Goal: Transaction & Acquisition: Purchase product/service

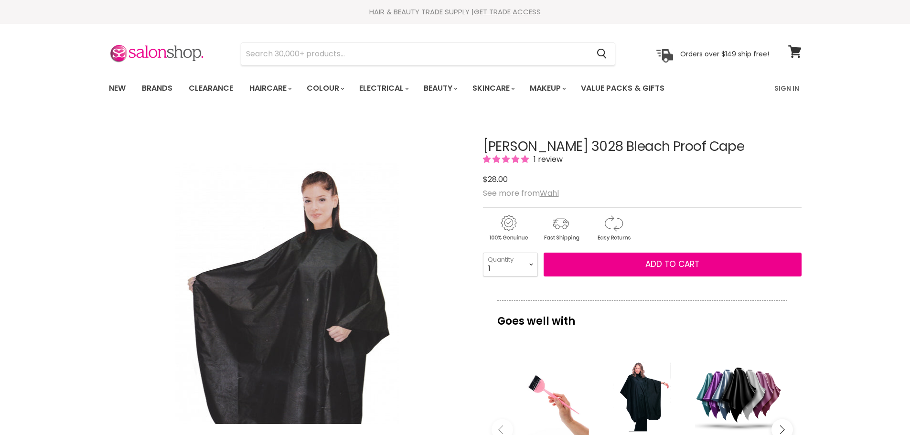
scroll to position [439, 0]
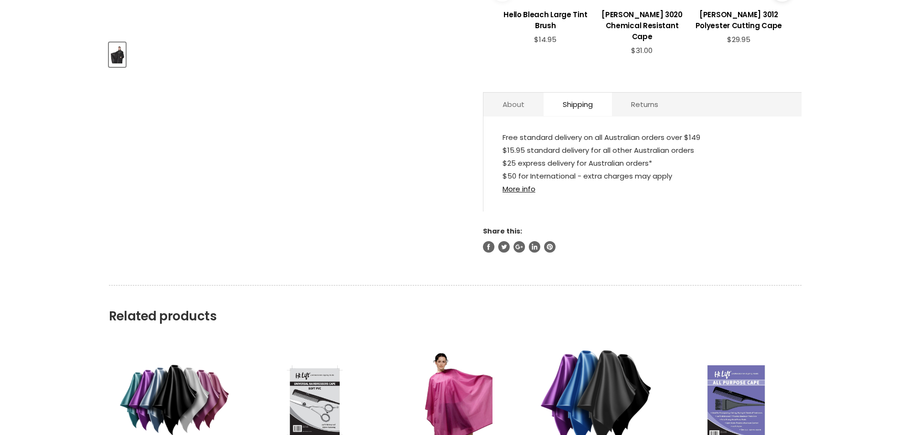
click at [518, 98] on link "About" at bounding box center [513, 104] width 60 height 23
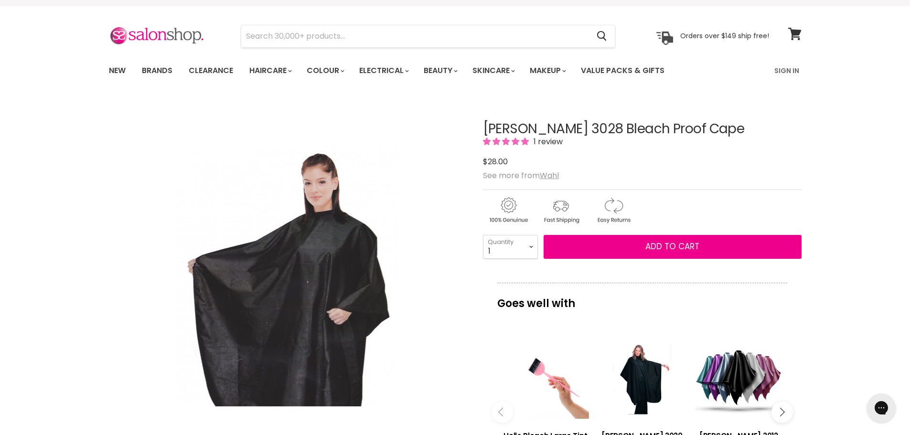
scroll to position [0, 0]
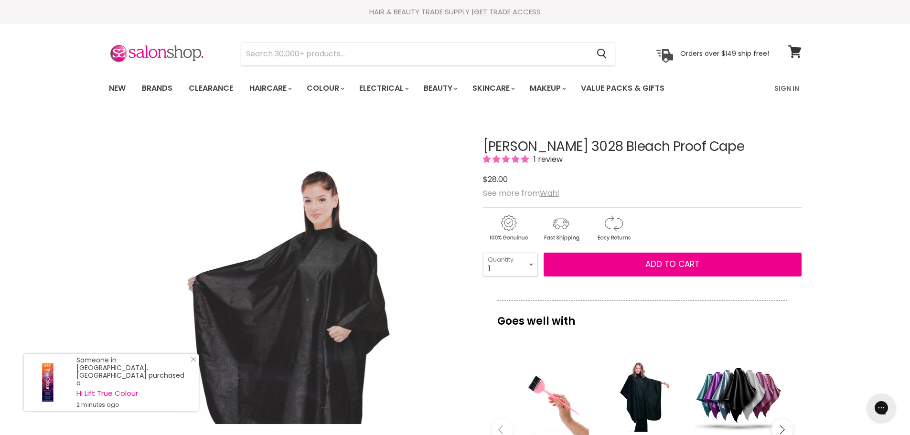
click at [193, 362] on icon "Close Icon" at bounding box center [194, 359] width 6 height 6
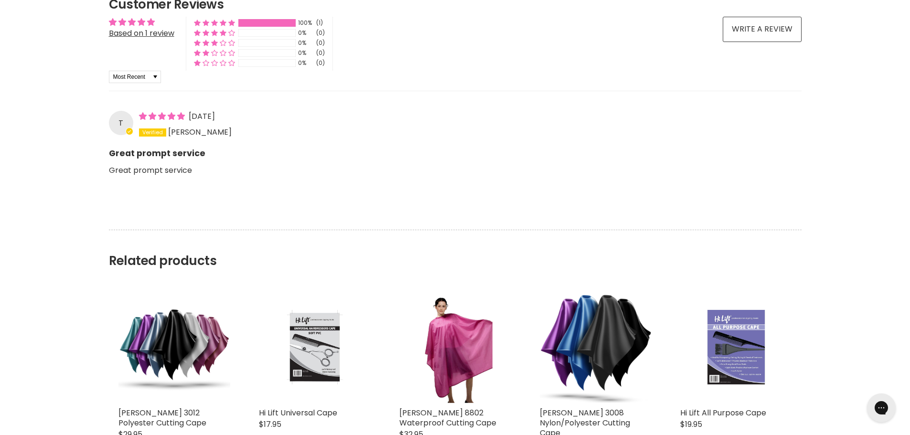
scroll to position [1345, 0]
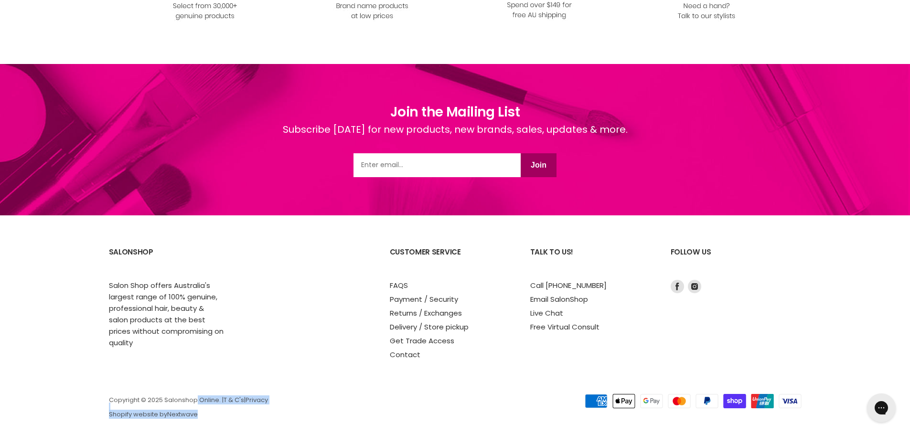
drag, startPoint x: 70, startPoint y: 391, endPoint x: 359, endPoint y: 398, distance: 288.6
click at [307, 410] on section "SalonShop Salon Shop offers Australia's largest range of 100% genuine, professi…" at bounding box center [455, 330] width 910 height 230
click at [361, 397] on p "Copyright © 2025 Salonshop Online. | T & C's | Privacy Shopify website by Nextw…" at bounding box center [314, 407] width 410 height 21
drag, startPoint x: 96, startPoint y: 275, endPoint x: 248, endPoint y: 360, distance: 174.7
click at [242, 360] on section "SalonShop Salon Shop offers Australia's largest range of 100% genuine, professi…" at bounding box center [455, 330] width 910 height 230
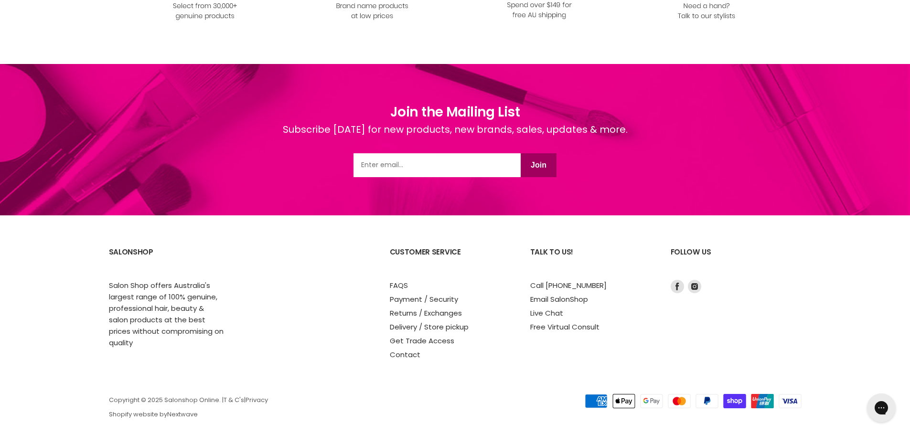
click at [277, 363] on section "SalonShop Salon Shop offers Australia's largest range of 100% genuine, professi…" at bounding box center [455, 330] width 910 height 230
drag, startPoint x: 124, startPoint y: 380, endPoint x: 384, endPoint y: 405, distance: 261.0
click at [334, 407] on section "SalonShop Salon Shop offers Australia's largest range of 100% genuine, professi…" at bounding box center [455, 330] width 910 height 230
drag, startPoint x: 412, startPoint y: 395, endPoint x: 409, endPoint y: 391, distance: 5.8
click at [412, 397] on p "Copyright © 2025 Salonshop Online. | T & C's | Privacy Shopify website by Nextw…" at bounding box center [314, 407] width 410 height 21
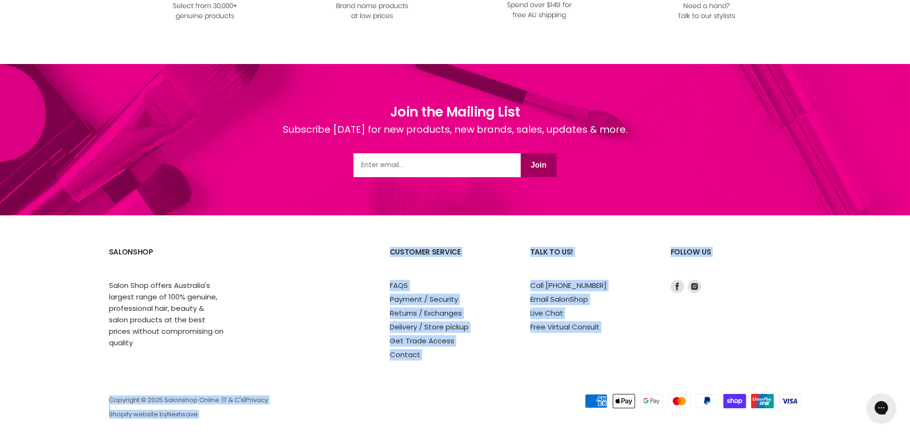
drag, startPoint x: 413, startPoint y: 279, endPoint x: 638, endPoint y: 359, distance: 238.5
click at [636, 361] on section "SalonShop Salon Shop offers Australia's largest range of 100% genuine, professi…" at bounding box center [455, 330] width 910 height 230
click at [682, 328] on div "Follow us Find us on Facebook Find us on Instagram" at bounding box center [736, 300] width 131 height 120
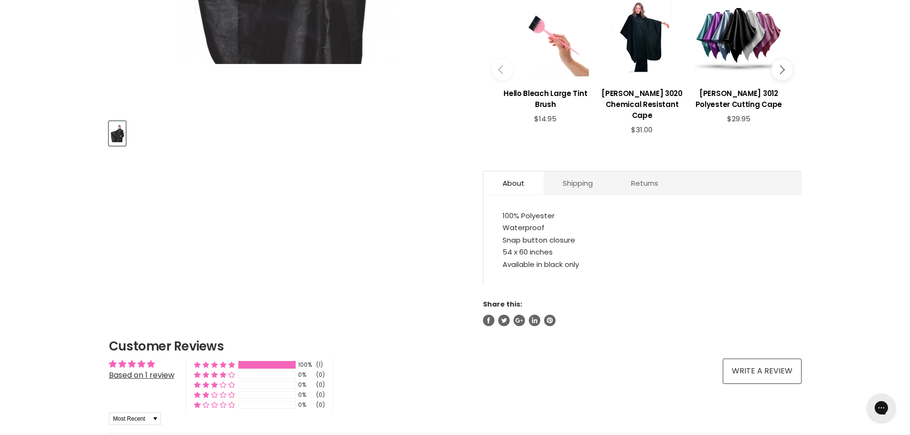
scroll to position [387, 0]
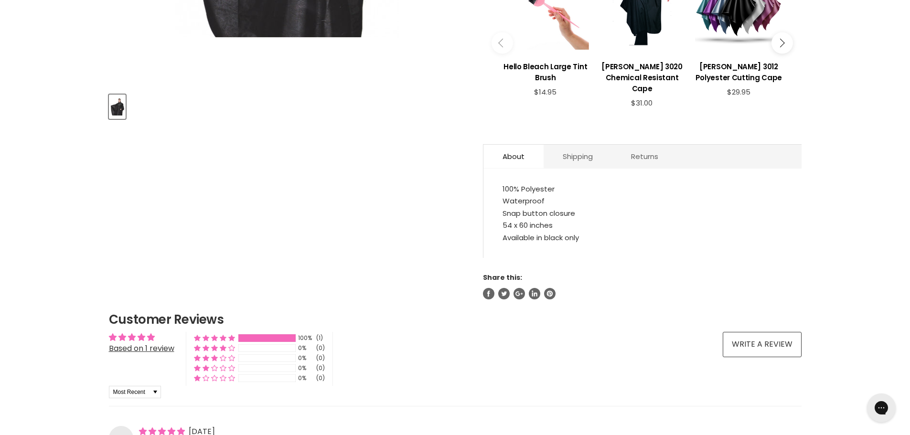
drag, startPoint x: 495, startPoint y: 191, endPoint x: 670, endPoint y: 259, distance: 187.2
click at [646, 265] on div "[PERSON_NAME] 3028 Bleach Proof Cape 1 review $28.00 See more from [PERSON_NAME…" at bounding box center [642, 14] width 319 height 571
click at [670, 259] on div "[PERSON_NAME] 3028 Bleach Proof Cape 1 review $28.00 See more from [PERSON_NAME…" at bounding box center [642, 14] width 319 height 571
click at [579, 156] on link "Shipping" at bounding box center [577, 156] width 68 height 23
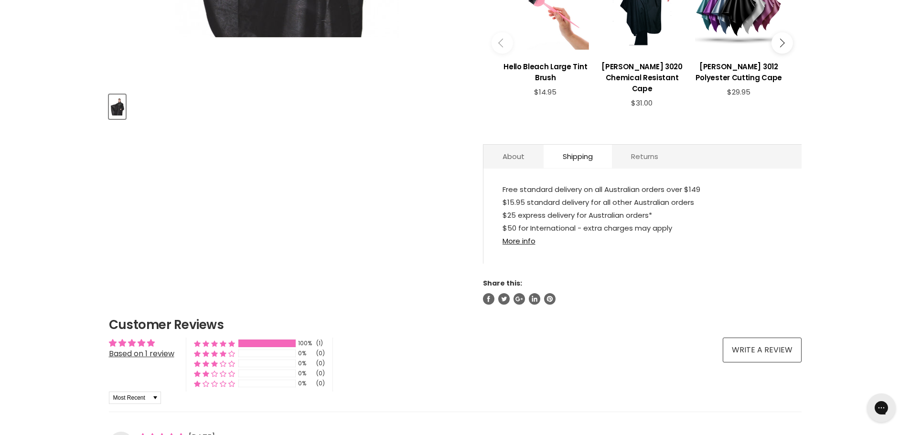
click at [637, 155] on link "Returns" at bounding box center [644, 156] width 65 height 23
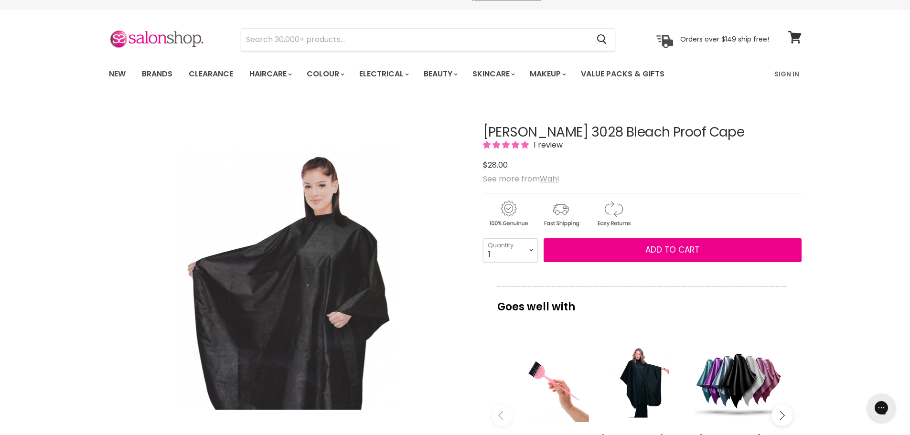
scroll to position [0, 0]
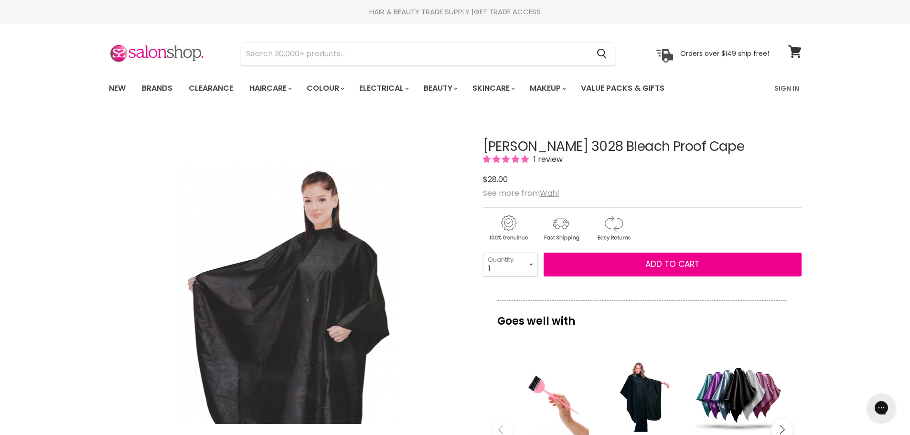
drag, startPoint x: 489, startPoint y: 149, endPoint x: 798, endPoint y: 150, distance: 309.0
click at [742, 147] on h1 "[PERSON_NAME] 3028 Bleach Proof Cape" at bounding box center [642, 146] width 319 height 15
